Goal: Task Accomplishment & Management: Complete application form

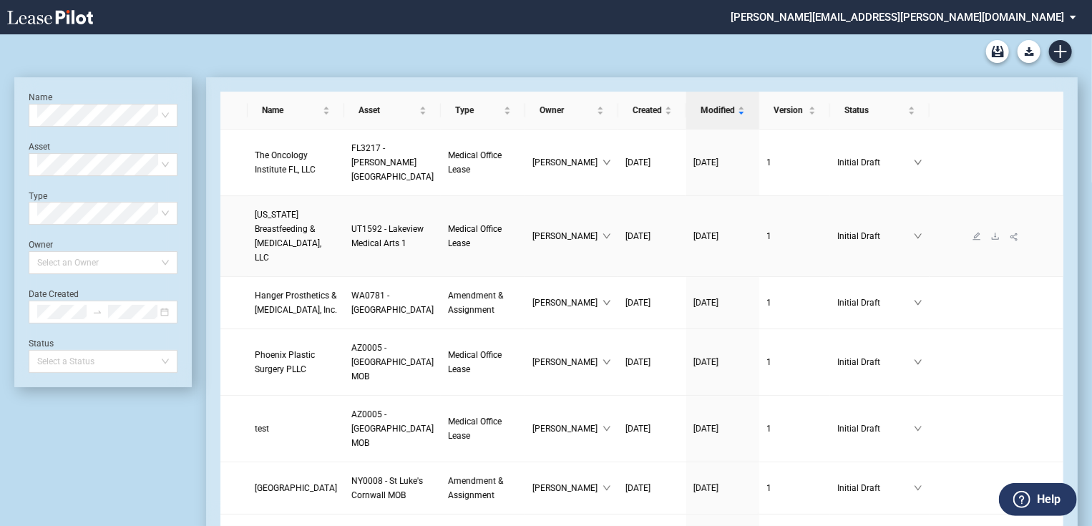
click at [260, 234] on span "[US_STATE] Breastfeeding & [MEDICAL_DATA], LLC" at bounding box center [288, 236] width 67 height 53
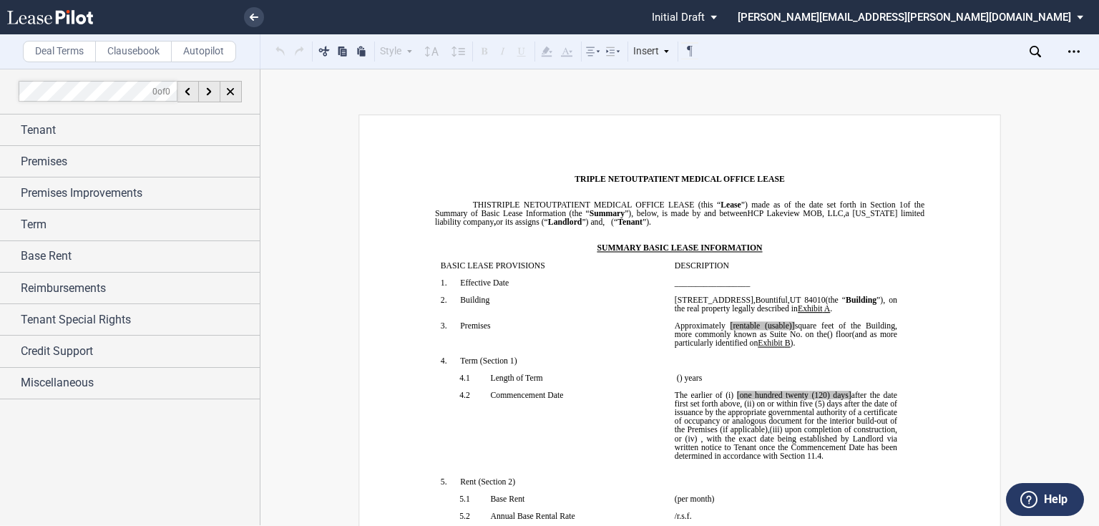
scroll to position [57, 0]
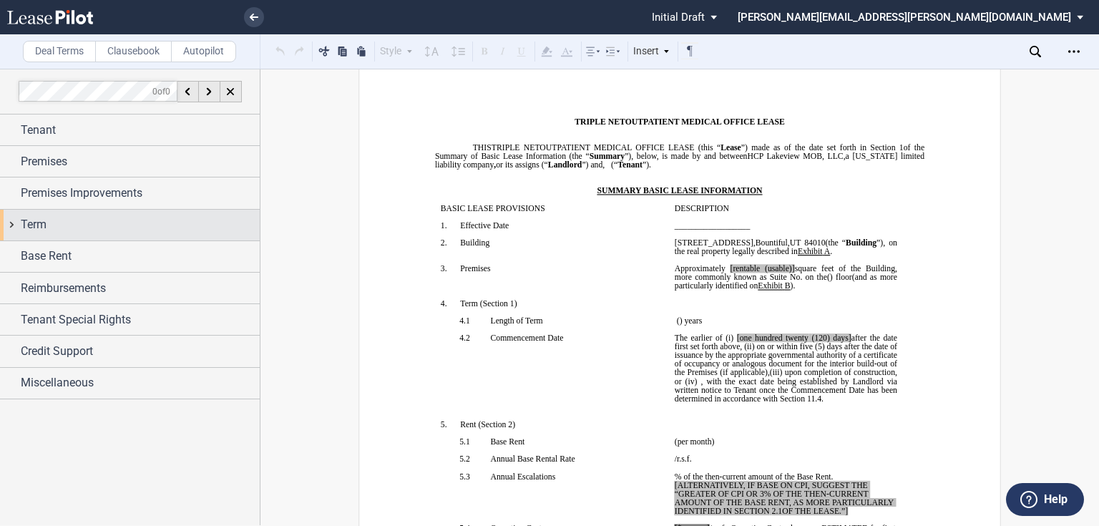
click at [162, 236] on div "Term" at bounding box center [130, 225] width 260 height 31
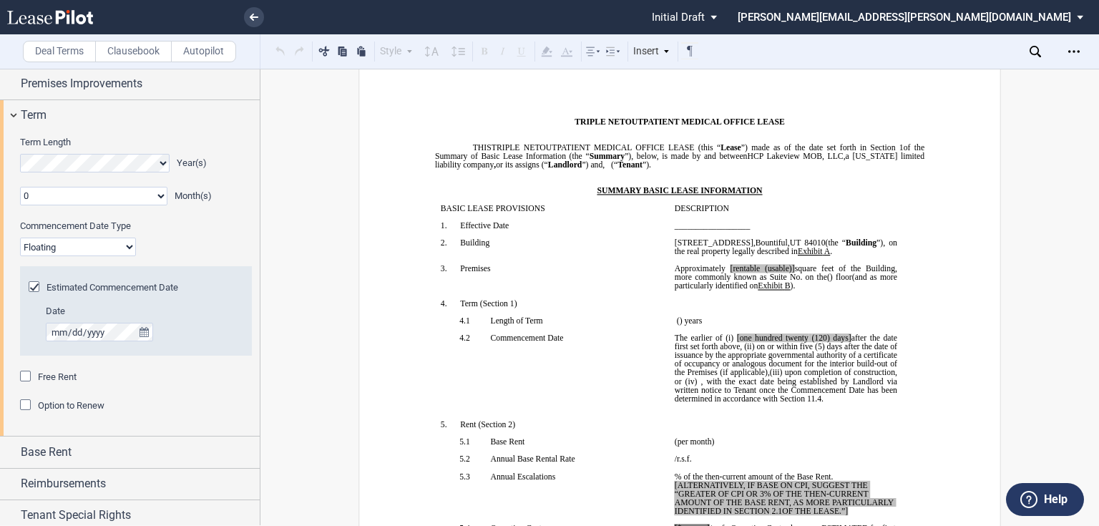
scroll to position [115, 0]
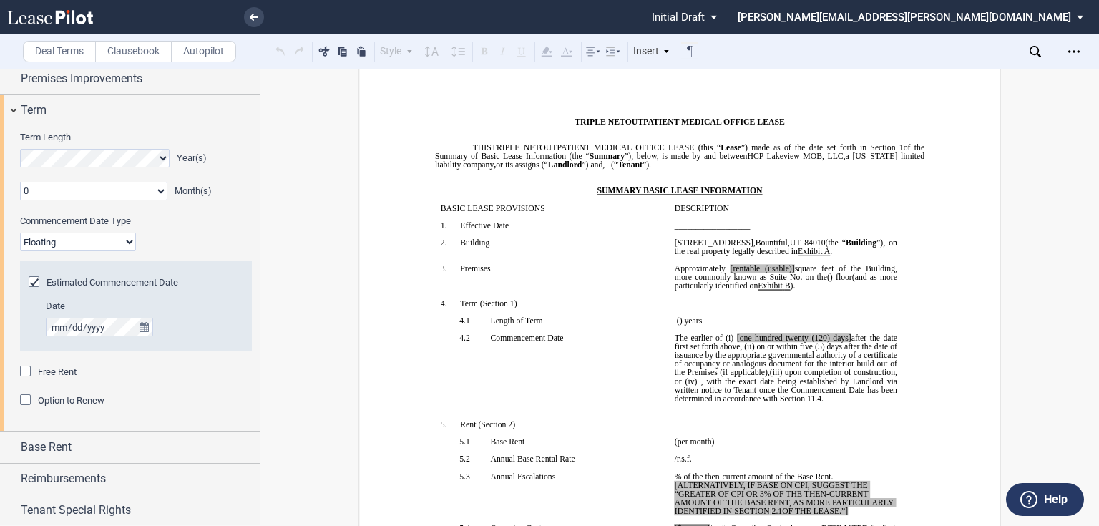
click at [32, 281] on div "Estimated Commencement Date" at bounding box center [36, 283] width 14 height 14
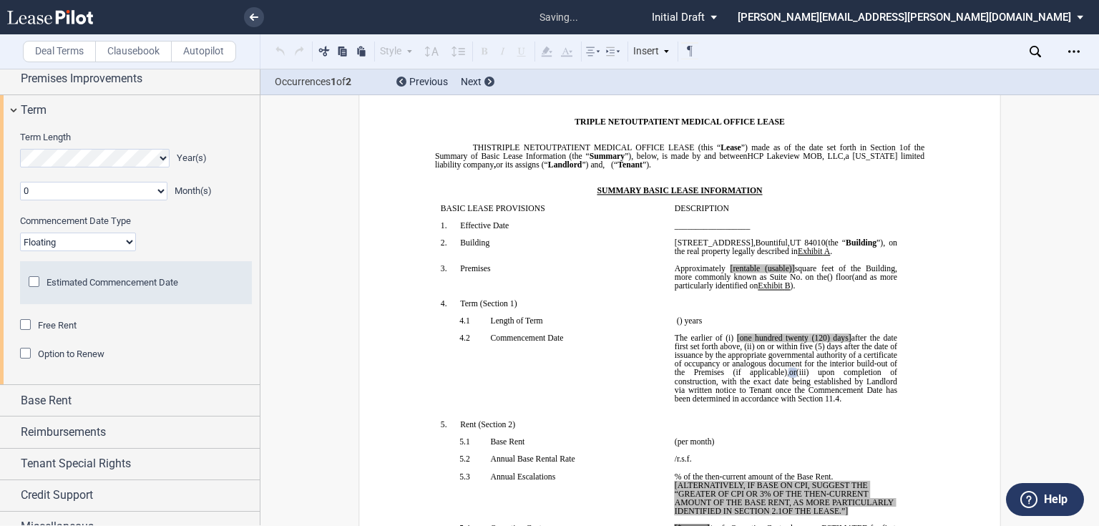
click at [32, 281] on div "Estimated Commencement Date" at bounding box center [36, 283] width 14 height 14
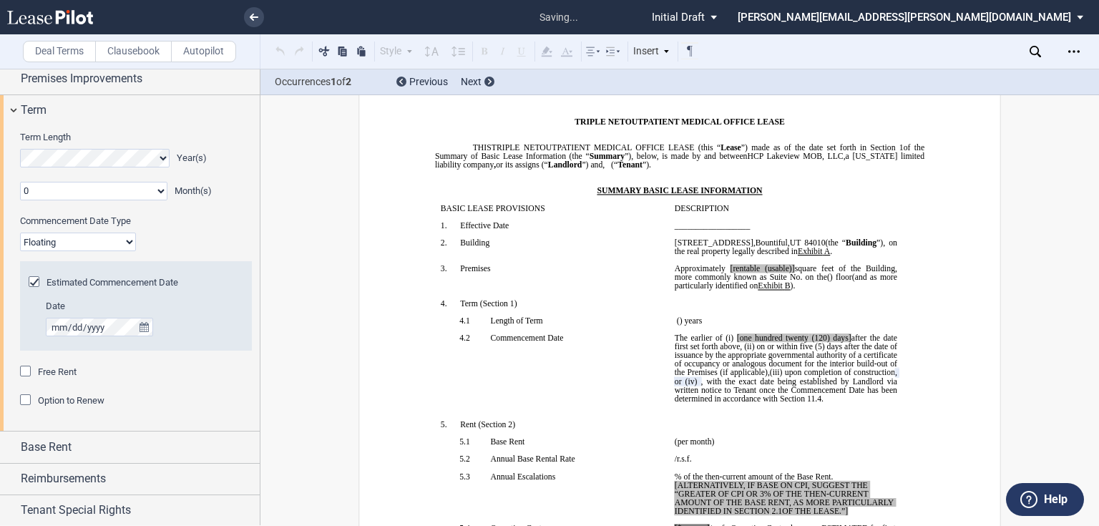
click at [32, 281] on div "Estimated Commencement Date" at bounding box center [36, 283] width 14 height 14
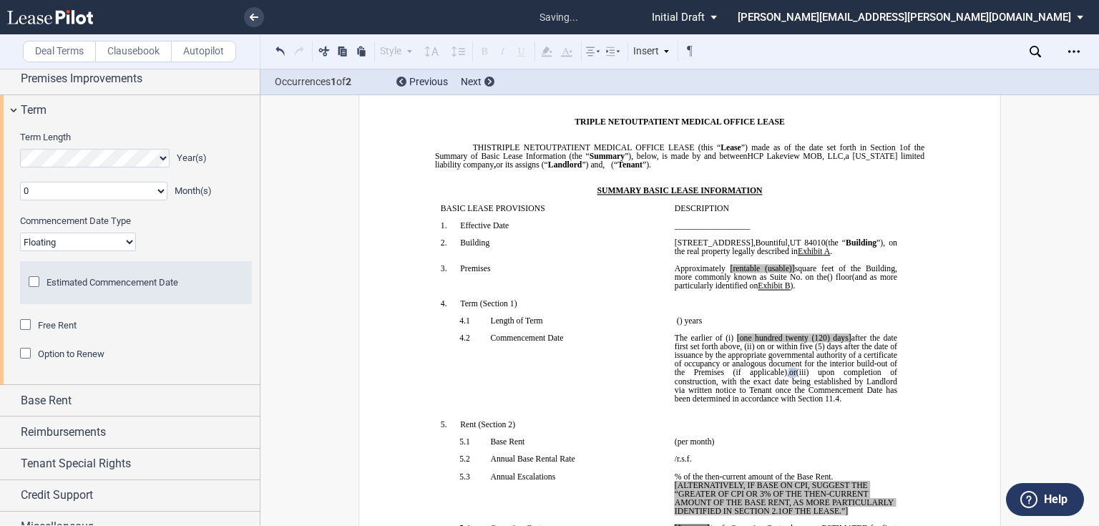
click at [32, 281] on div "Estimated Commencement Date" at bounding box center [36, 283] width 14 height 14
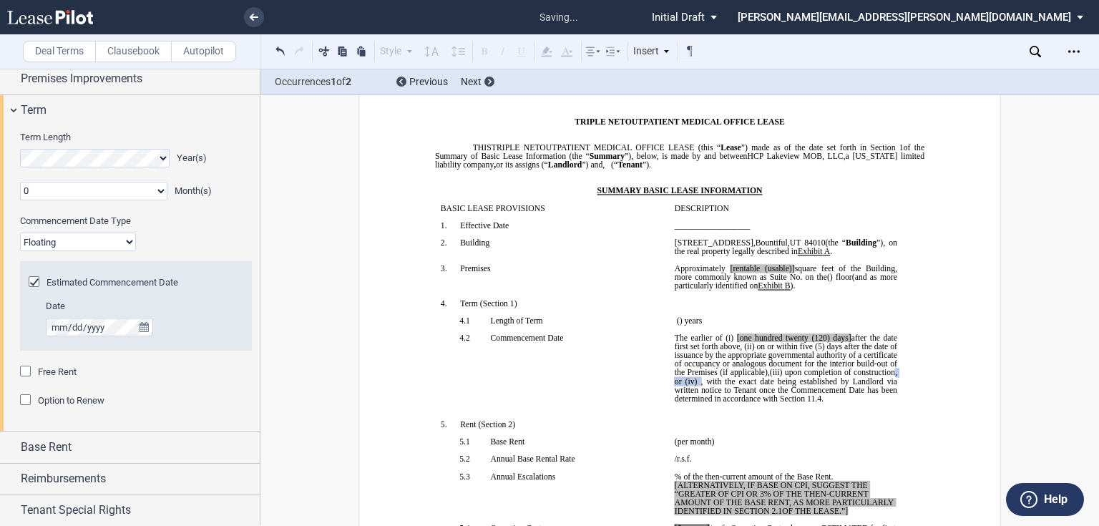
click at [32, 281] on div "Estimated Commencement Date" at bounding box center [36, 283] width 14 height 14
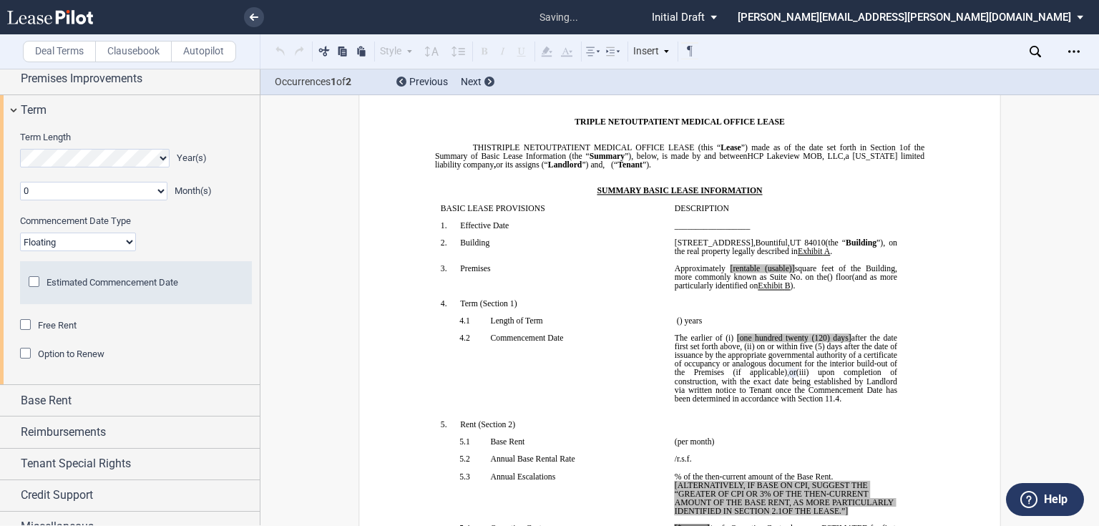
click at [32, 281] on div "Estimated Commencement Date" at bounding box center [36, 283] width 14 height 14
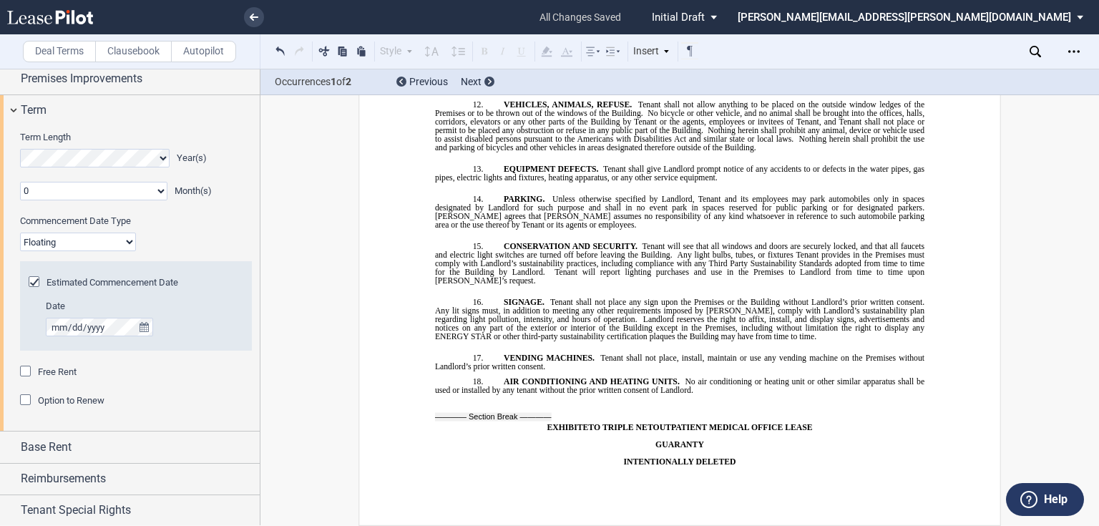
scroll to position [0, 0]
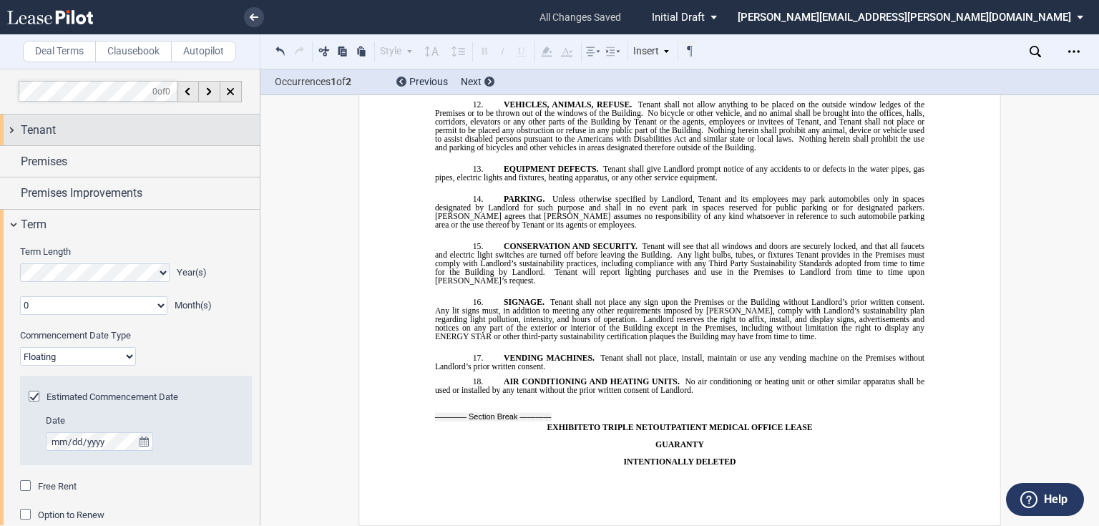
click at [64, 133] on div "Tenant" at bounding box center [140, 130] width 239 height 17
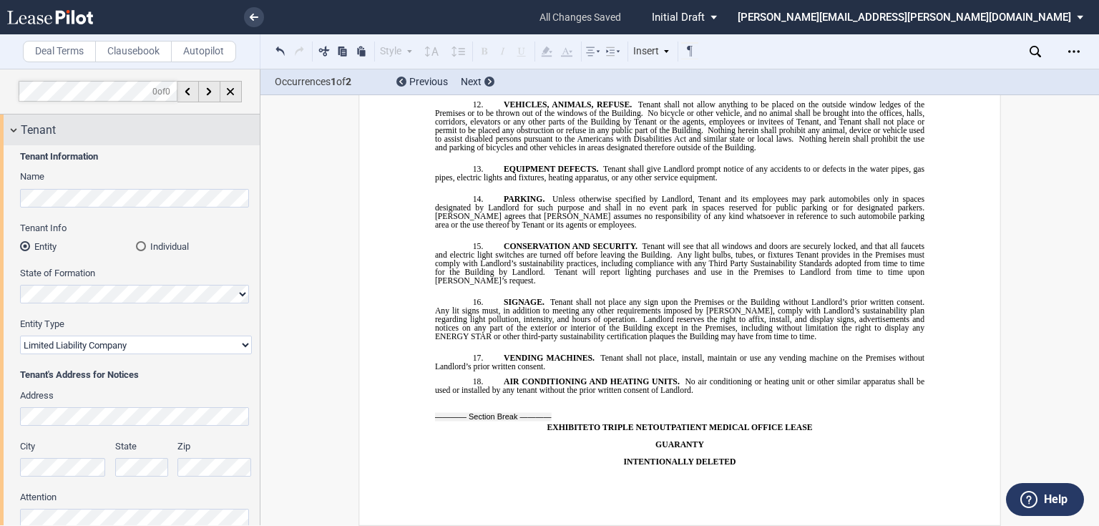
click at [54, 129] on span "Tenant" at bounding box center [38, 130] width 35 height 17
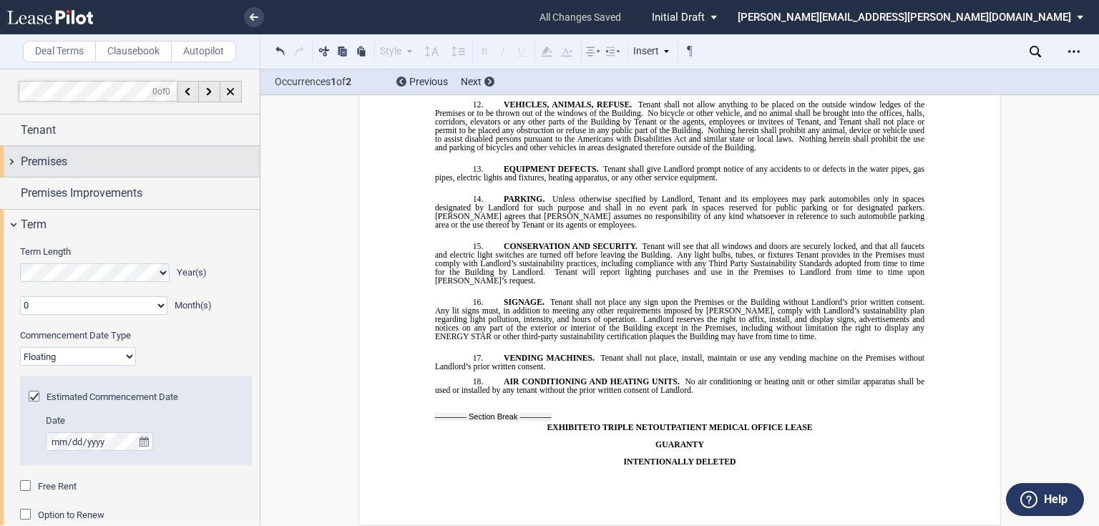
click at [64, 164] on span "Premises" at bounding box center [44, 161] width 47 height 17
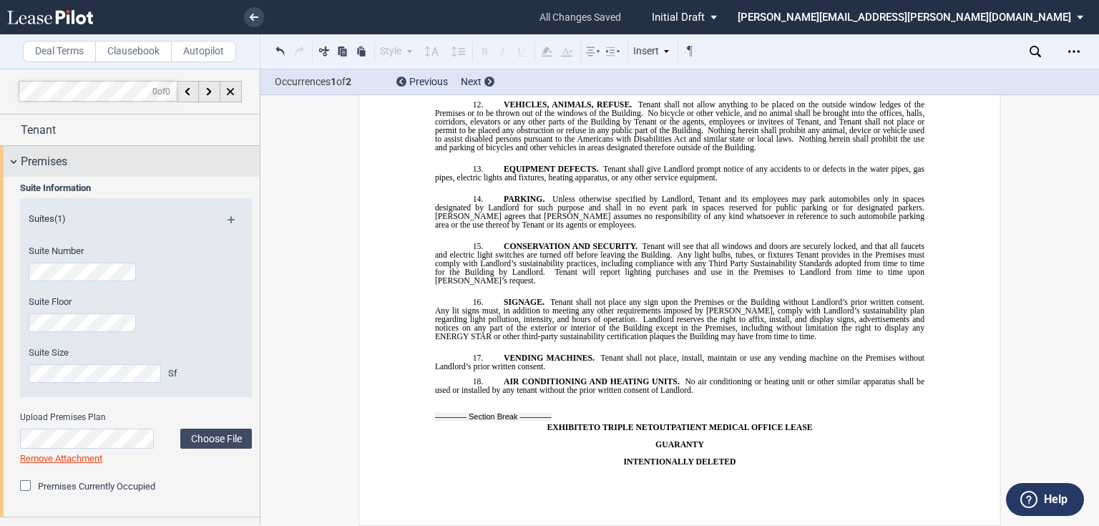
click at [64, 164] on span "Premises" at bounding box center [44, 161] width 47 height 17
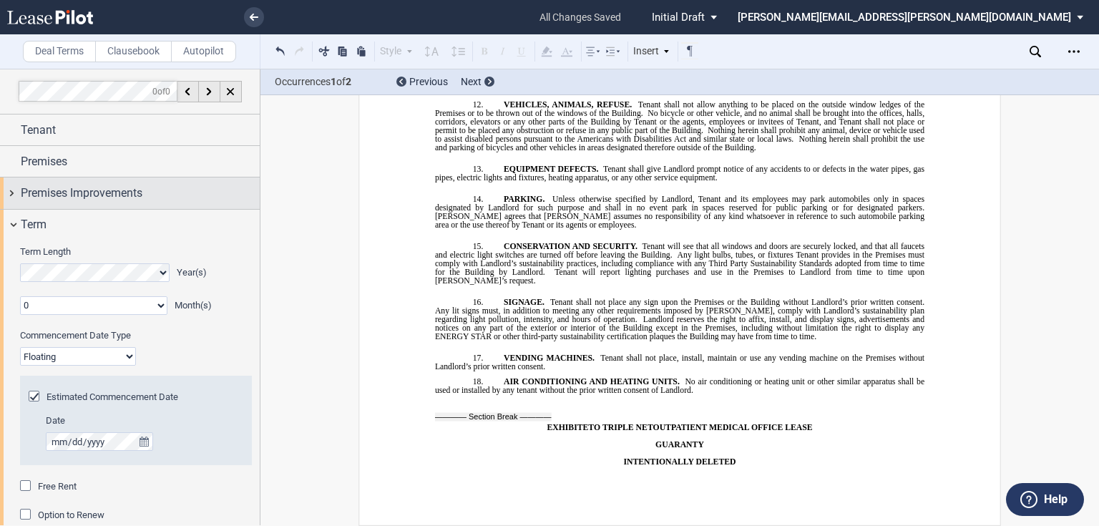
click at [67, 183] on div "Premises Improvements" at bounding box center [130, 192] width 260 height 31
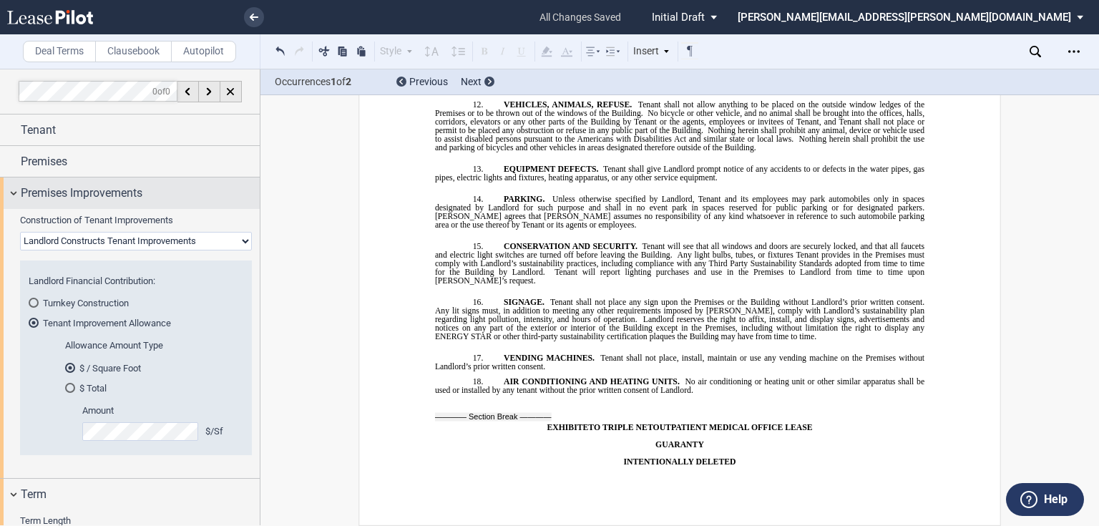
click at [66, 187] on span "Premises Improvements" at bounding box center [82, 193] width 122 height 17
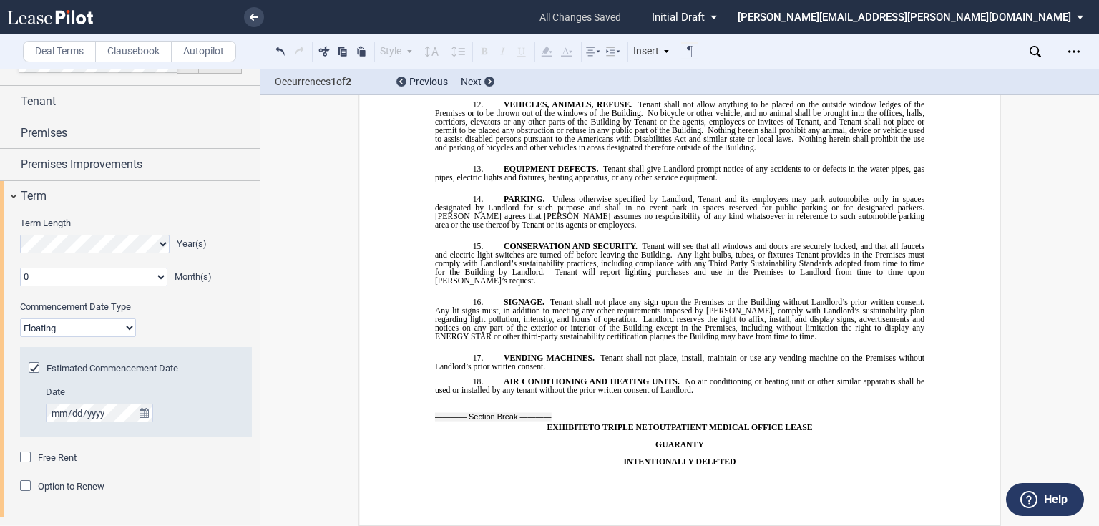
scroll to position [57, 0]
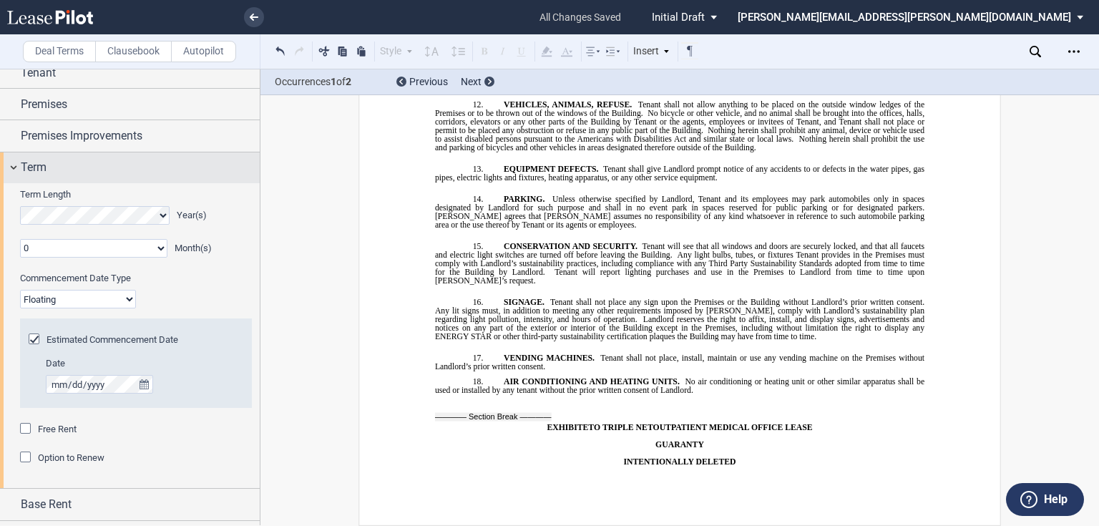
click at [92, 159] on div "Term" at bounding box center [140, 167] width 239 height 17
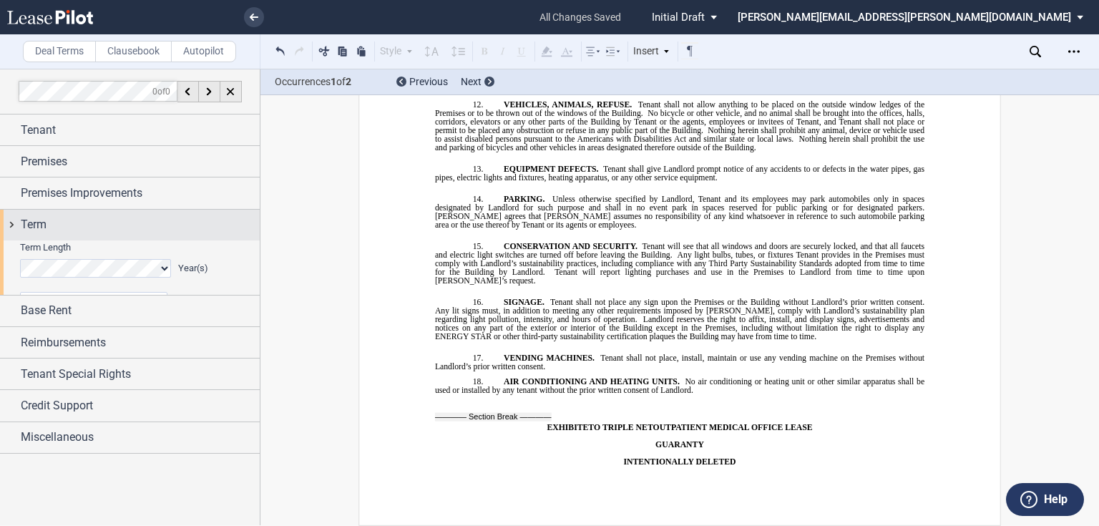
scroll to position [0, 0]
